Goal: Find specific page/section: Find specific page/section

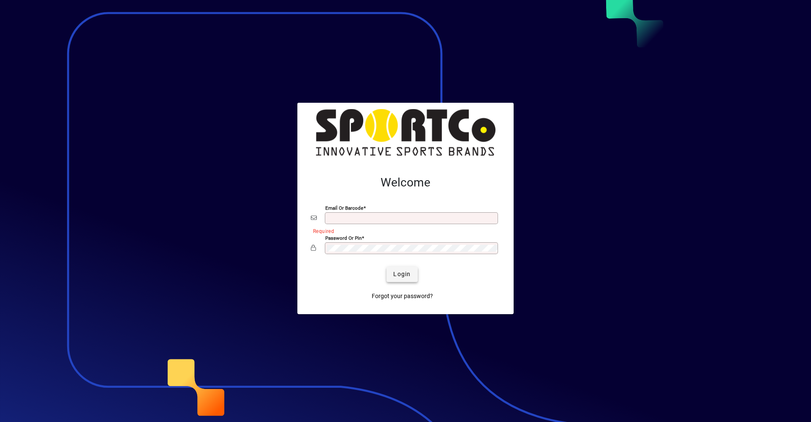
type input "**********"
click at [403, 274] on span "Login" at bounding box center [401, 274] width 17 height 9
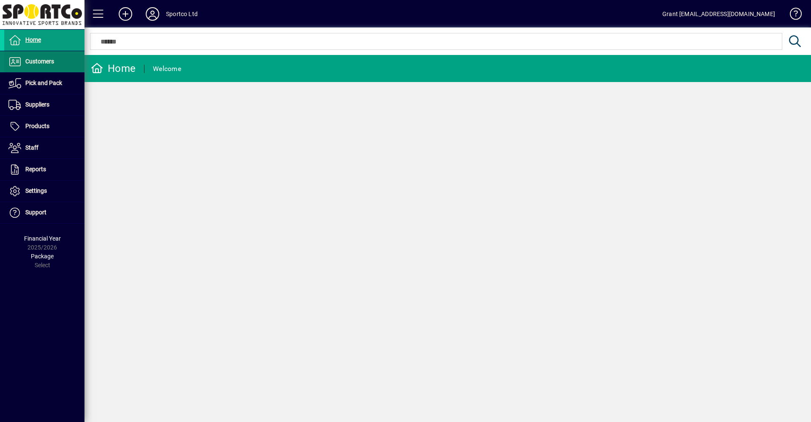
click at [44, 60] on span "Customers" at bounding box center [39, 61] width 29 height 7
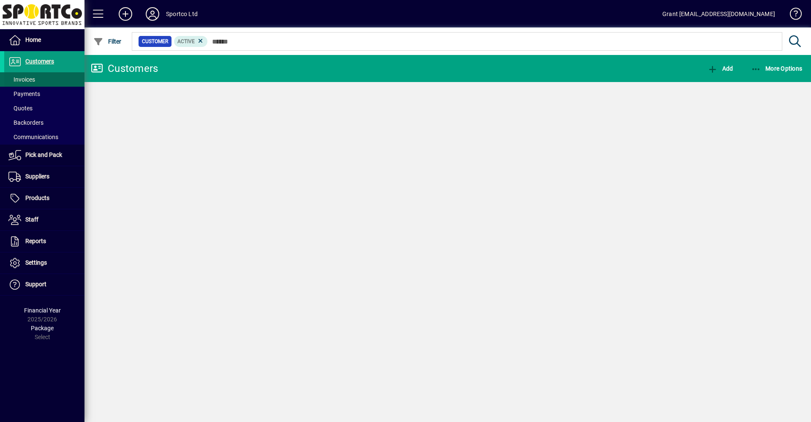
click at [28, 79] on span "Invoices" at bounding box center [21, 79] width 27 height 7
